Goal: Contribute content: Contribute content

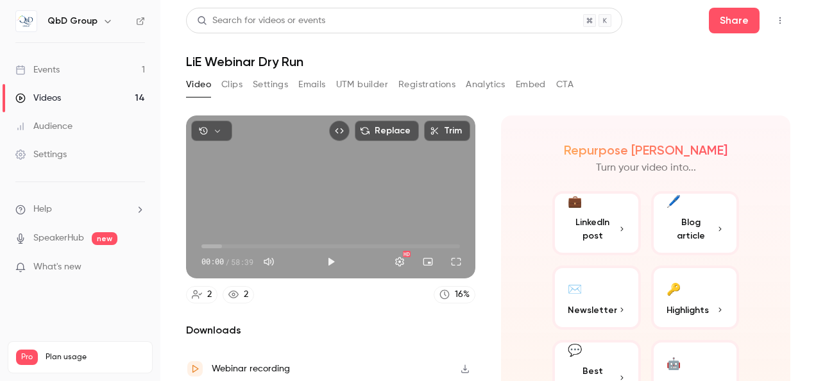
click at [47, 99] on div "Videos" at bounding box center [38, 98] width 46 height 13
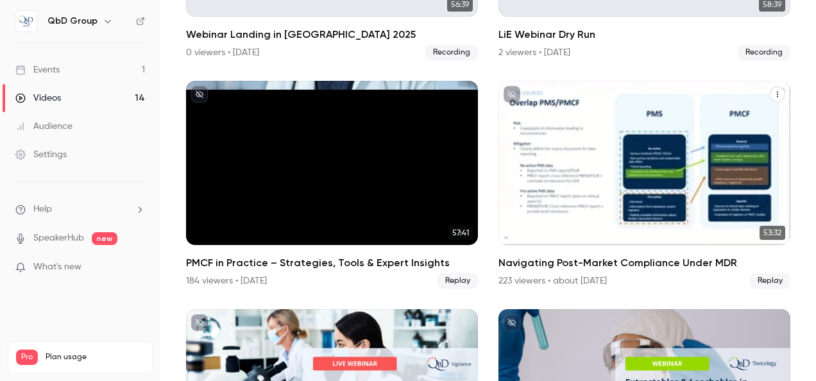
scroll to position [257, 0]
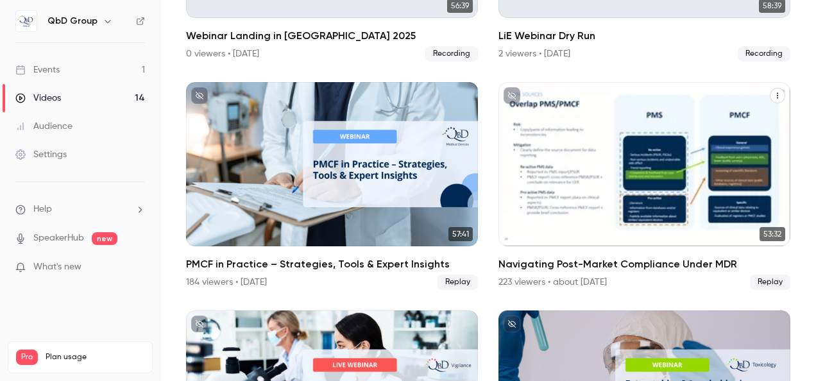
click at [601, 205] on div "Navigating Post-Market Compliance Under MDR" at bounding box center [644, 164] width 292 height 164
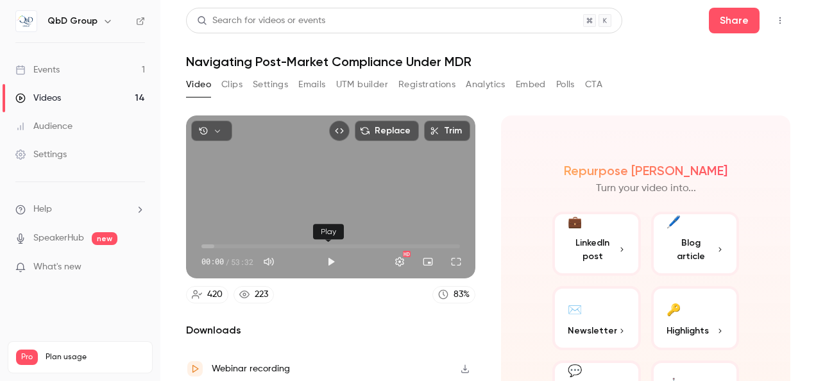
click at [328, 259] on button "Play" at bounding box center [331, 262] width 26 height 26
click at [266, 244] on span "00:03" at bounding box center [330, 246] width 259 height 21
click at [331, 244] on span "27:21" at bounding box center [330, 246] width 259 height 21
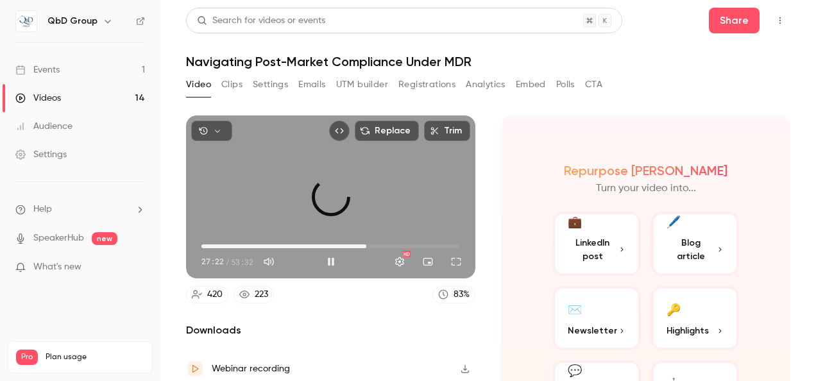
click at [363, 239] on span "34:07" at bounding box center [330, 246] width 259 height 21
click at [400, 243] on span "34:12" at bounding box center [330, 246] width 259 height 21
click at [301, 243] on span "21:07" at bounding box center [330, 246] width 259 height 21
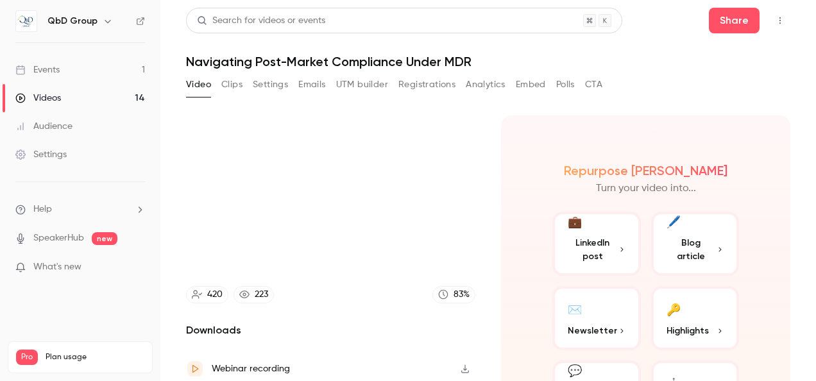
type input "******"
click at [229, 85] on button "Clips" at bounding box center [231, 84] width 21 height 21
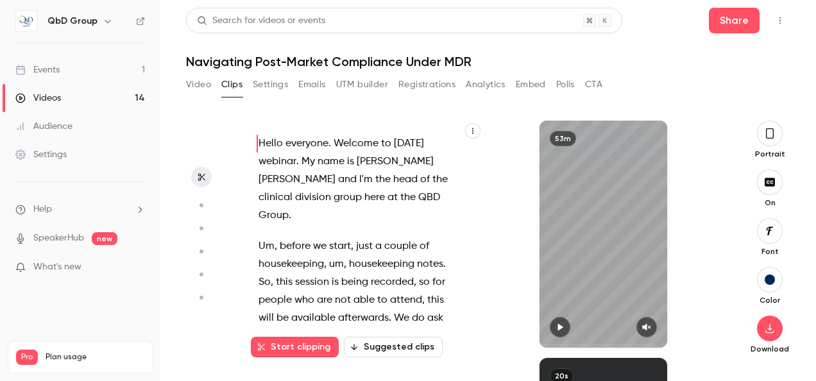
scroll to position [6, 0]
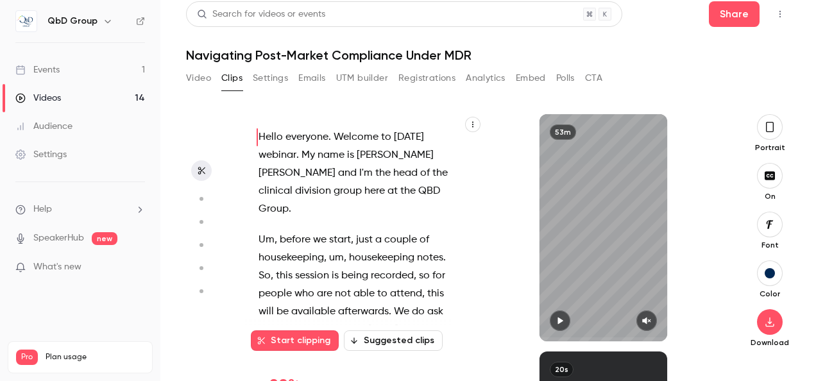
click at [199, 81] on button "Video" at bounding box center [198, 78] width 25 height 21
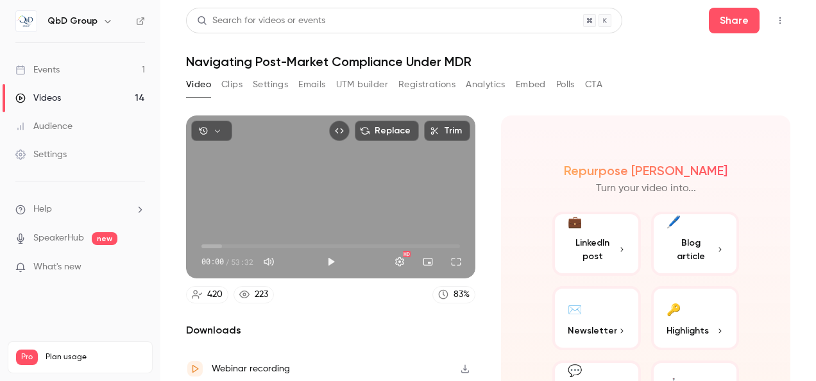
click at [47, 96] on div "Videos" at bounding box center [38, 98] width 46 height 13
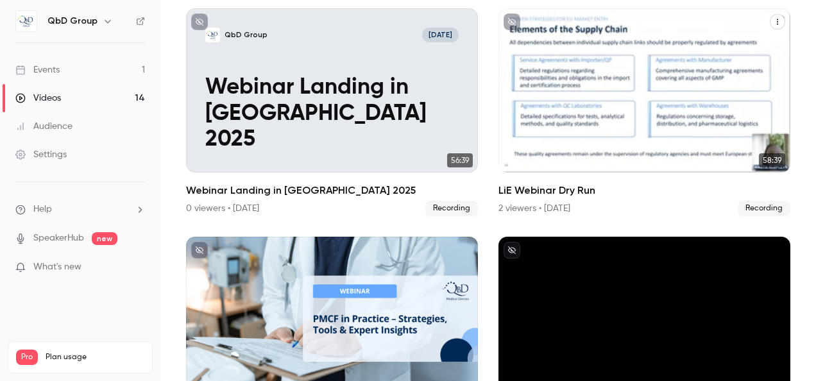
scroll to position [128, 0]
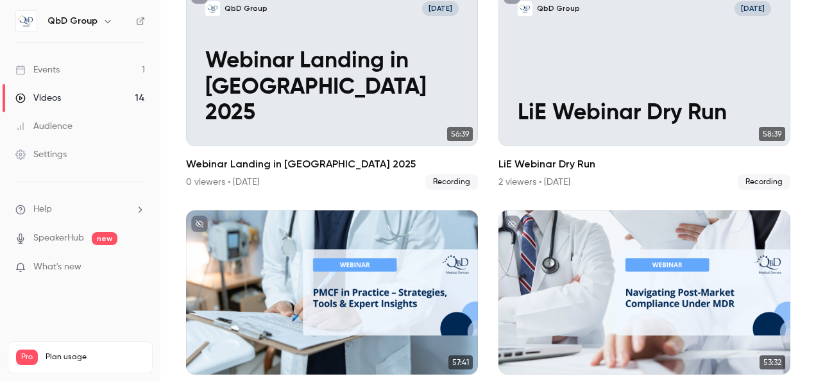
click at [42, 99] on div "Videos" at bounding box center [38, 98] width 46 height 13
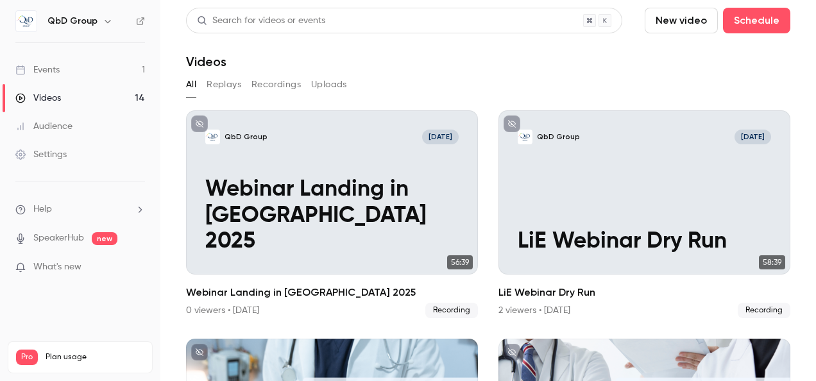
click at [267, 86] on button "Recordings" at bounding box center [275, 84] width 49 height 21
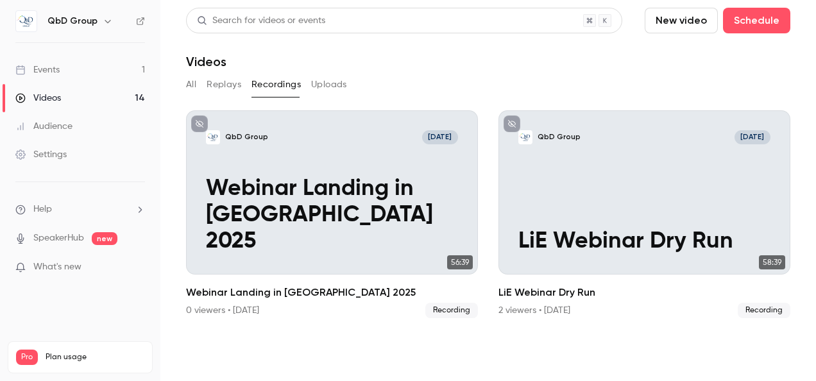
click at [693, 17] on button "New video" at bounding box center [681, 21] width 73 height 26
click at [680, 60] on div "Record" at bounding box center [729, 55] width 98 height 13
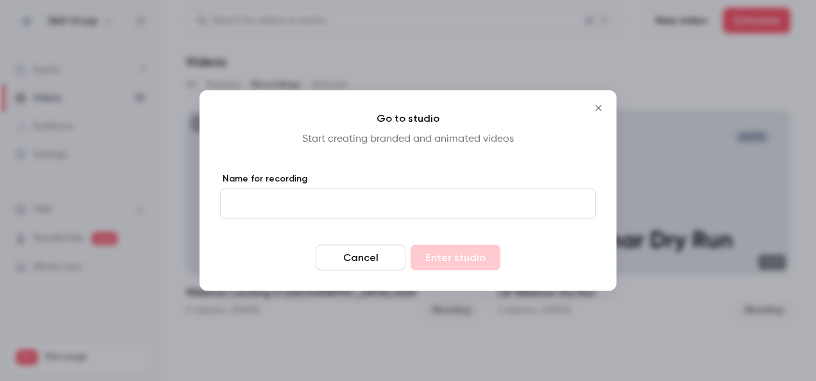
click at [312, 199] on input "Name for recording" at bounding box center [408, 204] width 376 height 31
type input "****"
click at [466, 259] on button "Enter studio" at bounding box center [456, 258] width 90 height 26
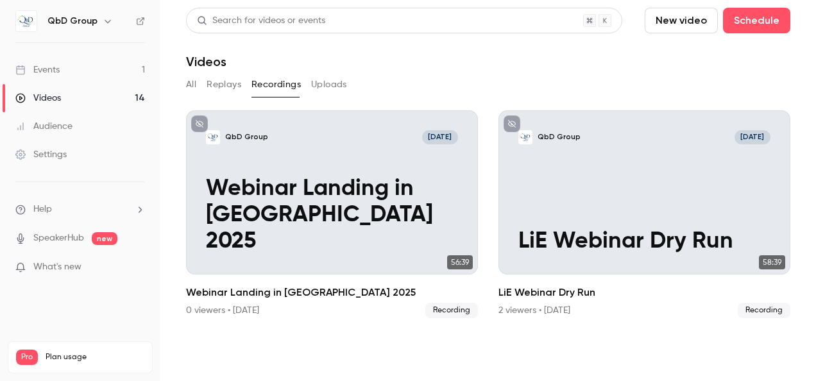
click at [344, 93] on button "Uploads" at bounding box center [329, 84] width 36 height 21
